Goal: Information Seeking & Learning: Learn about a topic

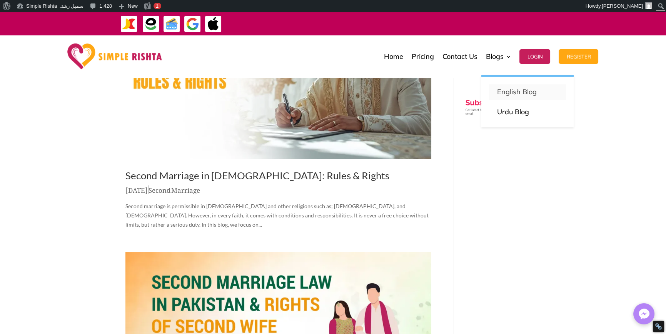
click at [506, 89] on p "English Blog" at bounding box center [527, 92] width 62 height 11
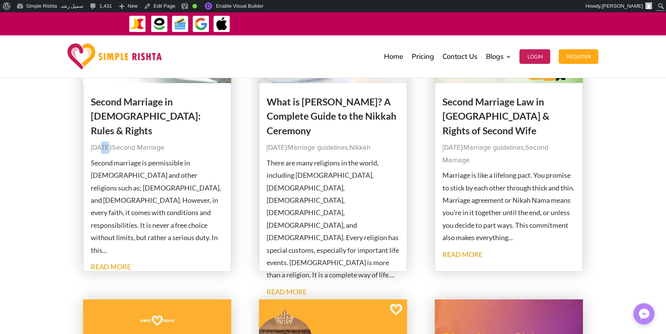
drag, startPoint x: 107, startPoint y: 132, endPoint x: 102, endPoint y: 132, distance: 5.0
click at [102, 144] on span "Sep 11, 2025" at bounding box center [101, 147] width 20 height 7
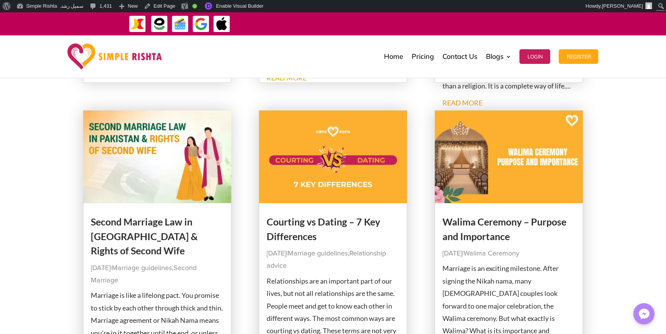
scroll to position [433, 0]
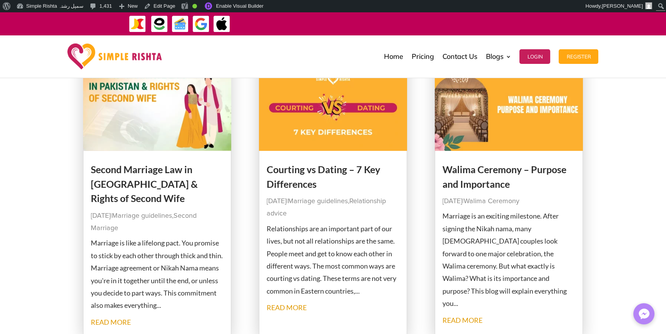
click at [320, 167] on link "Courting vs Dating – 7 Key Differences" at bounding box center [322, 176] width 113 height 26
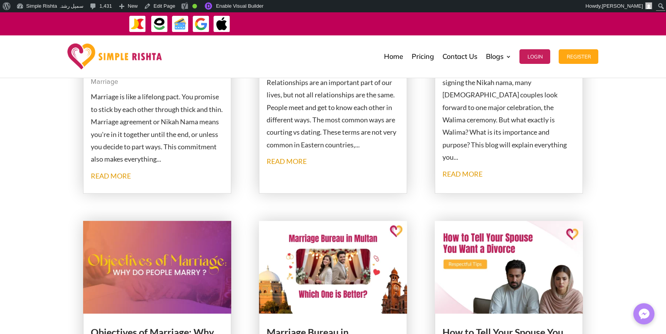
scroll to position [510, 0]
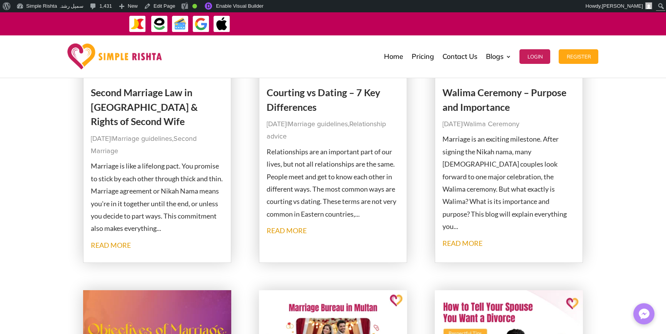
click at [461, 239] on link "read more" at bounding box center [462, 243] width 40 height 8
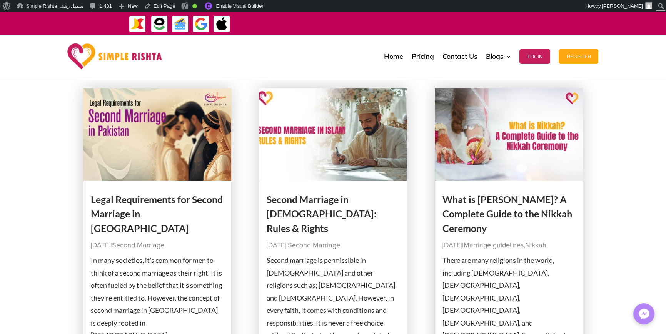
scroll to position [77, 0]
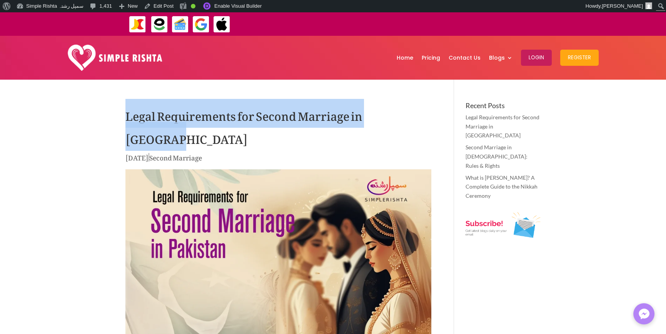
drag, startPoint x: 98, startPoint y: 113, endPoint x: 435, endPoint y: 113, distance: 336.1
click at [392, 116] on h1 "Legal Requirements for Second Marriage in Pakistan" at bounding box center [278, 127] width 306 height 50
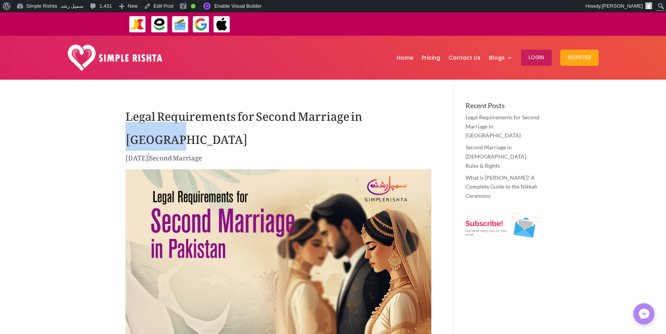
click at [392, 116] on h1 "Legal Requirements for Second Marriage in [GEOGRAPHIC_DATA]" at bounding box center [278, 127] width 306 height 50
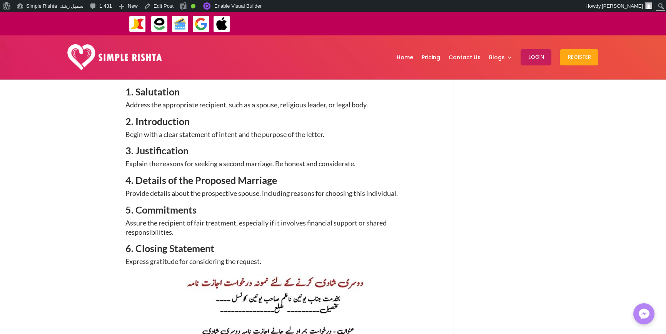
scroll to position [884, 0]
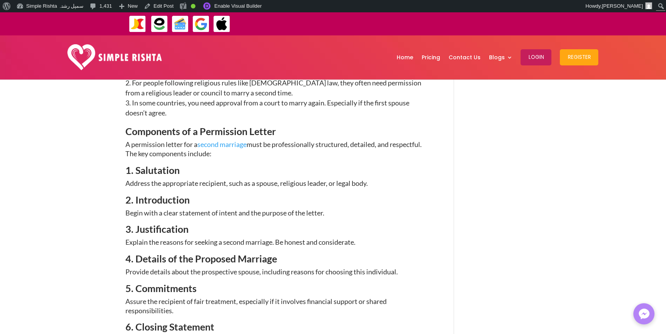
click at [230, 140] on link "second marriage" at bounding box center [221, 144] width 49 height 8
click at [152, 7] on link "Edit Post" at bounding box center [159, 6] width 36 height 12
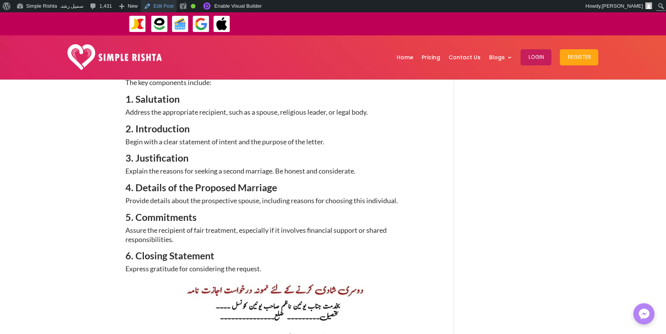
scroll to position [1077, 0]
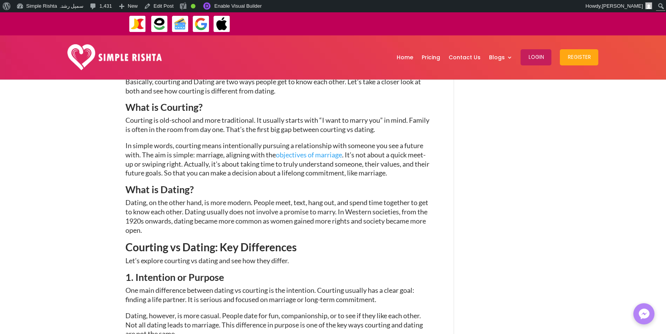
scroll to position [461, 0]
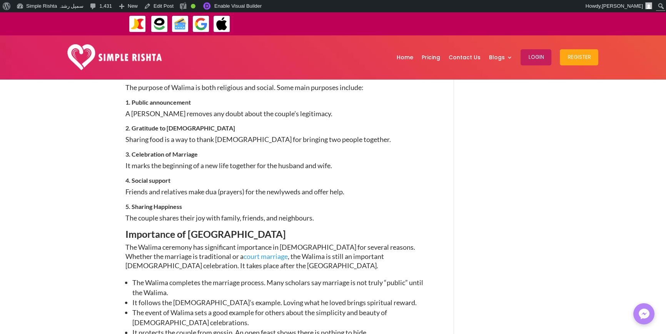
scroll to position [423, 0]
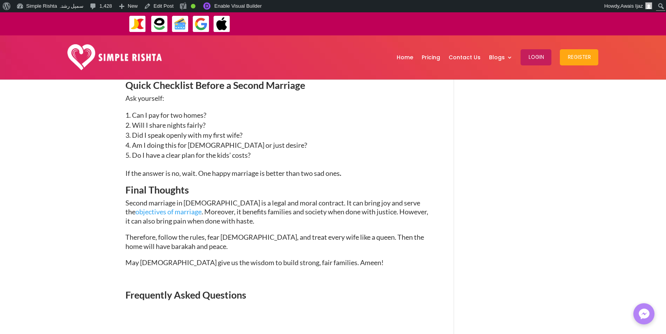
click at [318, 233] on p "Therefore, follow the rules, fear Allah, and treat every wife like a queen. The…" at bounding box center [278, 245] width 306 height 25
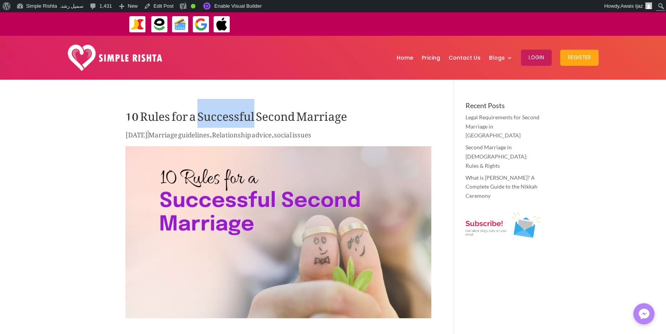
drag, startPoint x: 197, startPoint y: 115, endPoint x: 253, endPoint y: 118, distance: 55.8
click at [253, 118] on h1 "10 Rules for a Successful Second Marriage" at bounding box center [278, 115] width 306 height 27
copy h1 "Successful"
